Goal: Book appointment/travel/reservation

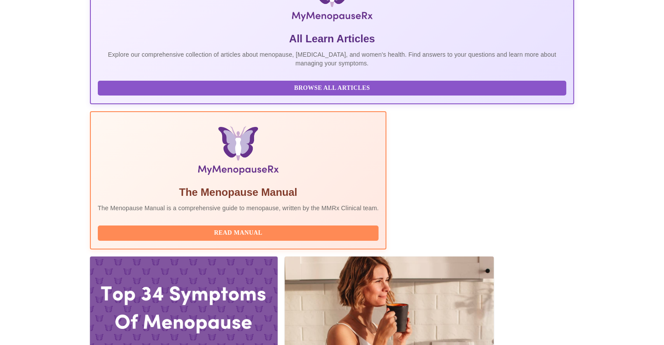
scroll to position [168, 0]
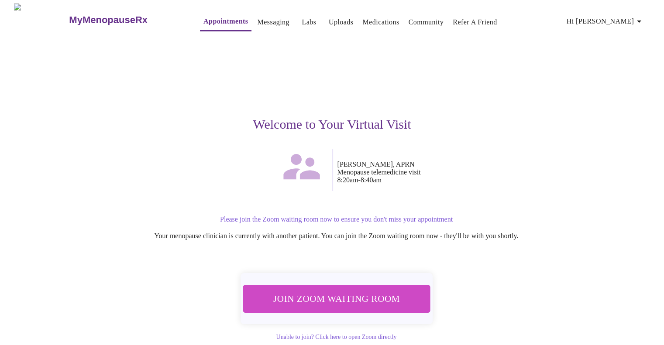
click at [384, 291] on span "Join Zoom Waiting Room" at bounding box center [336, 299] width 164 height 16
